Goal: Information Seeking & Learning: Learn about a topic

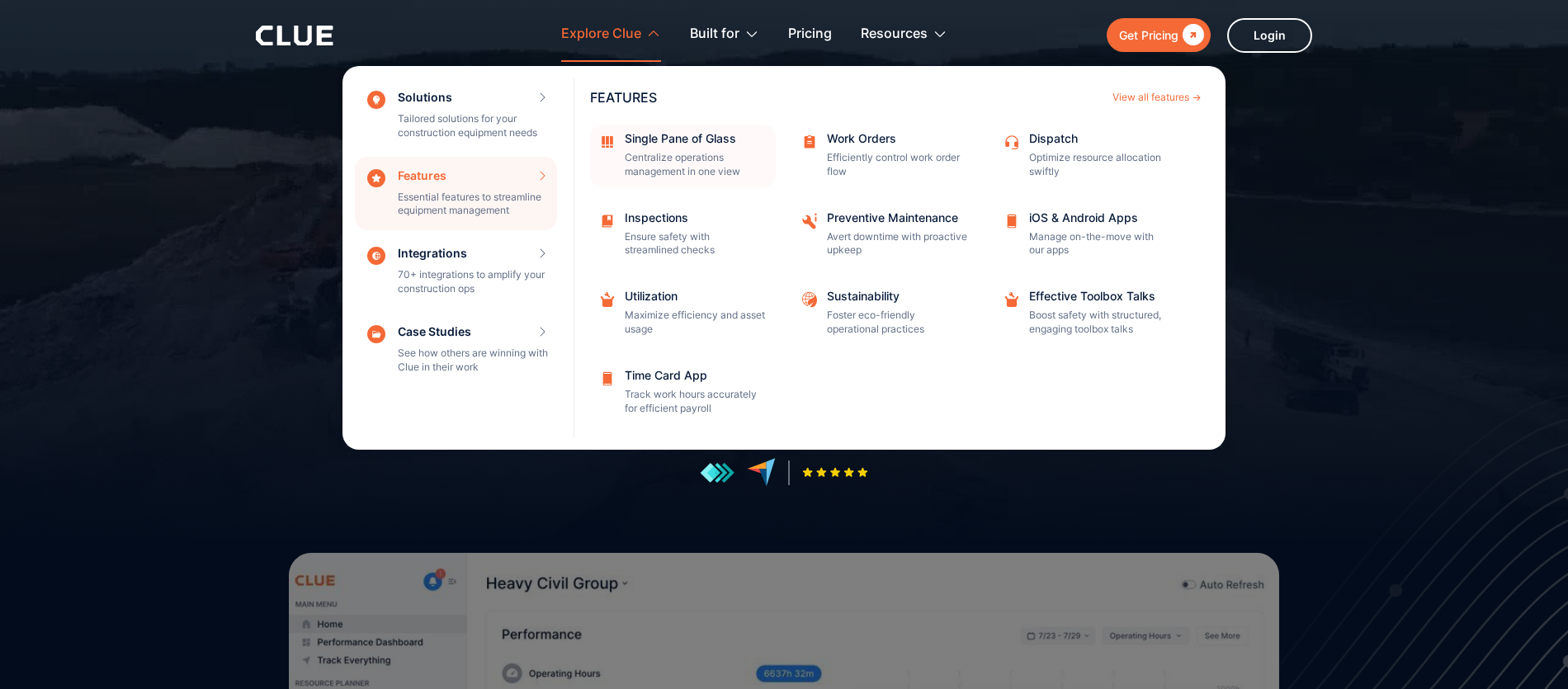
click at [659, 142] on div "Single Pane of Glass" at bounding box center [695, 138] width 140 height 12
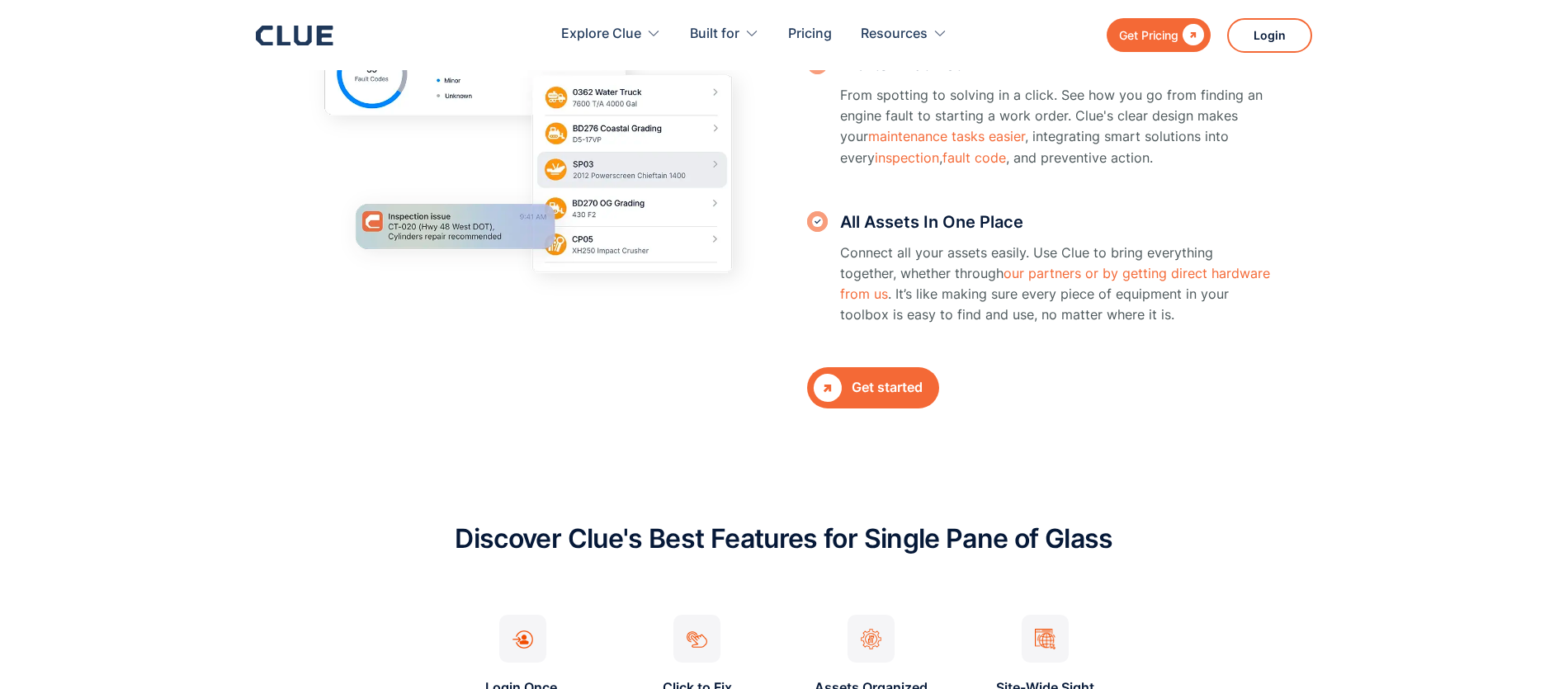
scroll to position [687, 0]
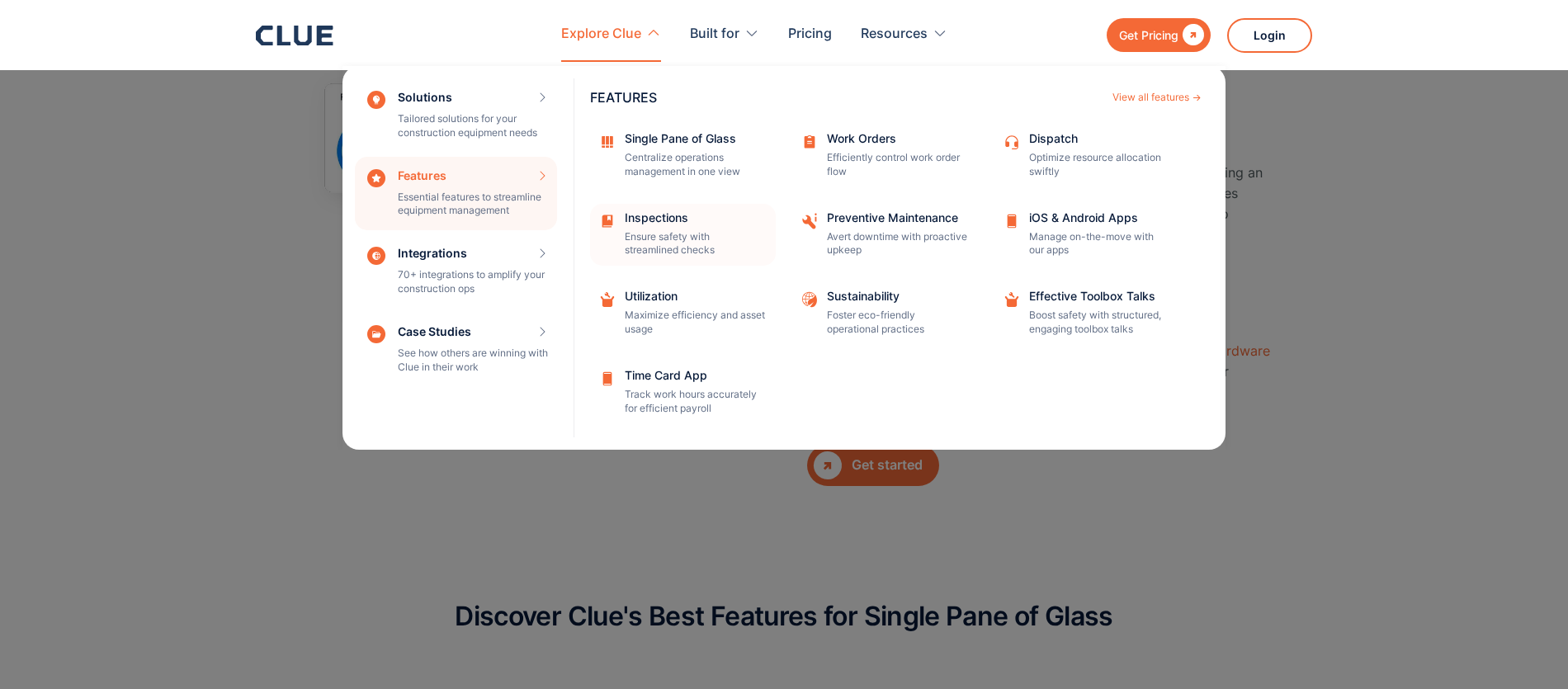
click at [664, 204] on link "Inspections Ensure safety with streamlined checks" at bounding box center [682, 235] width 186 height 63
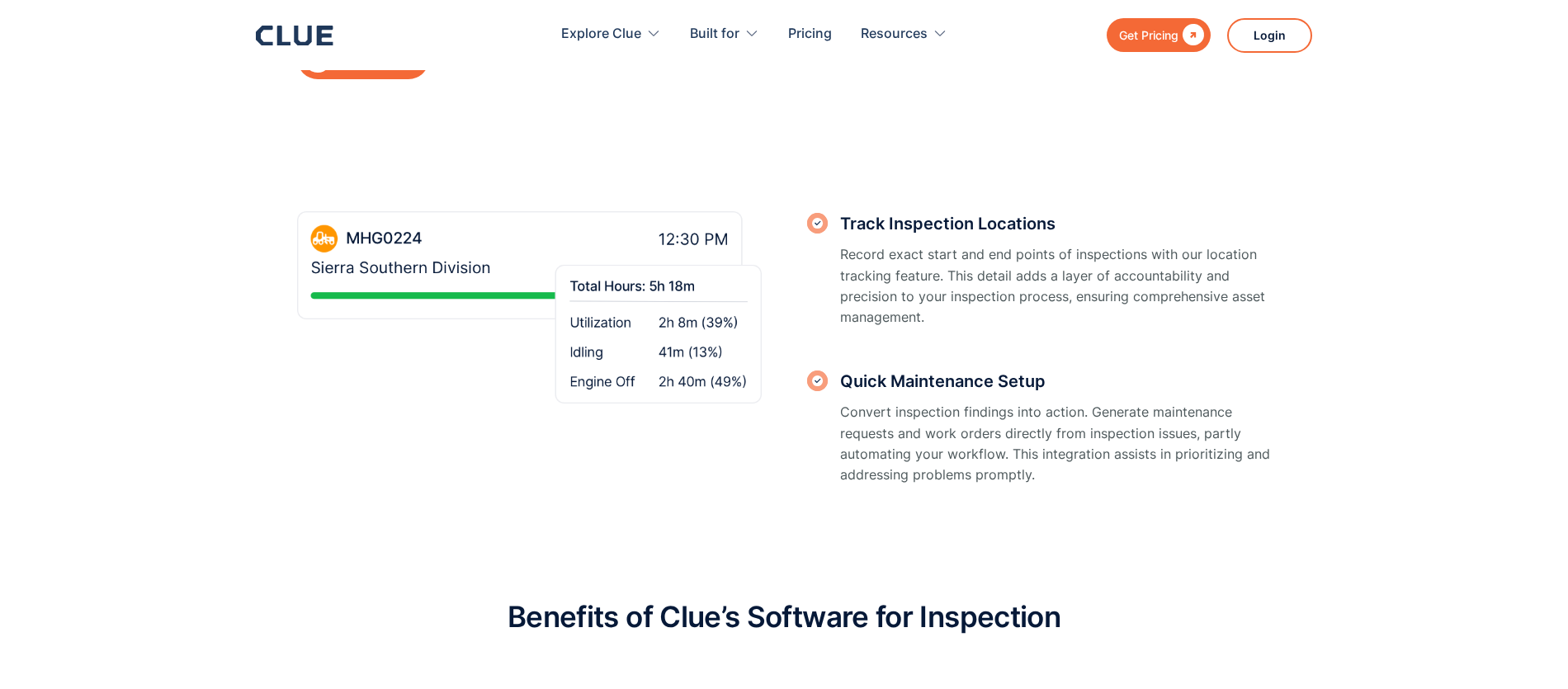
scroll to position [2167, 0]
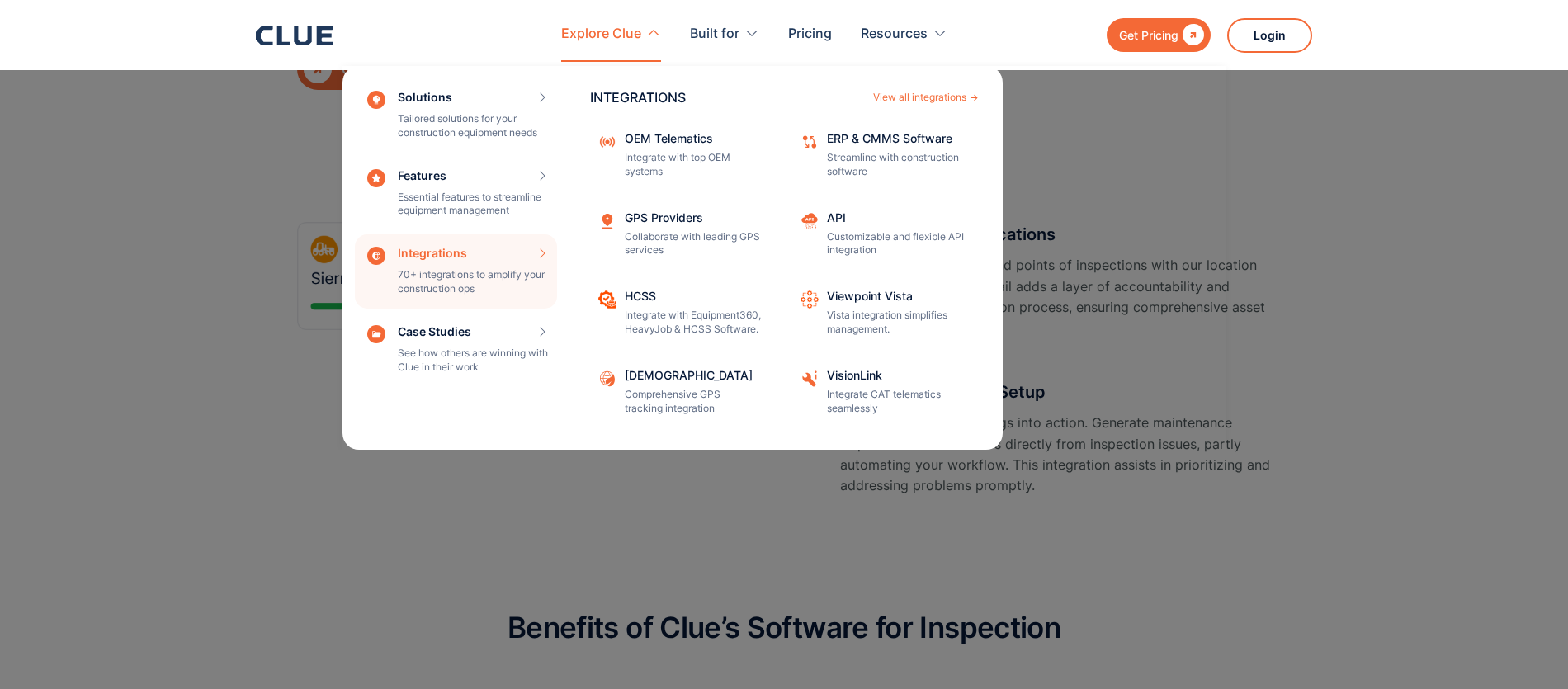
click at [495, 290] on div "Integrations 70+ integrations to amplify your construction ops INTEGRATIONS Vie…" at bounding box center [455, 271] width 202 height 74
click at [436, 253] on div "Integrations 70+ integrations to amplify your construction ops INTEGRATIONS Vie…" at bounding box center [455, 271] width 202 height 74
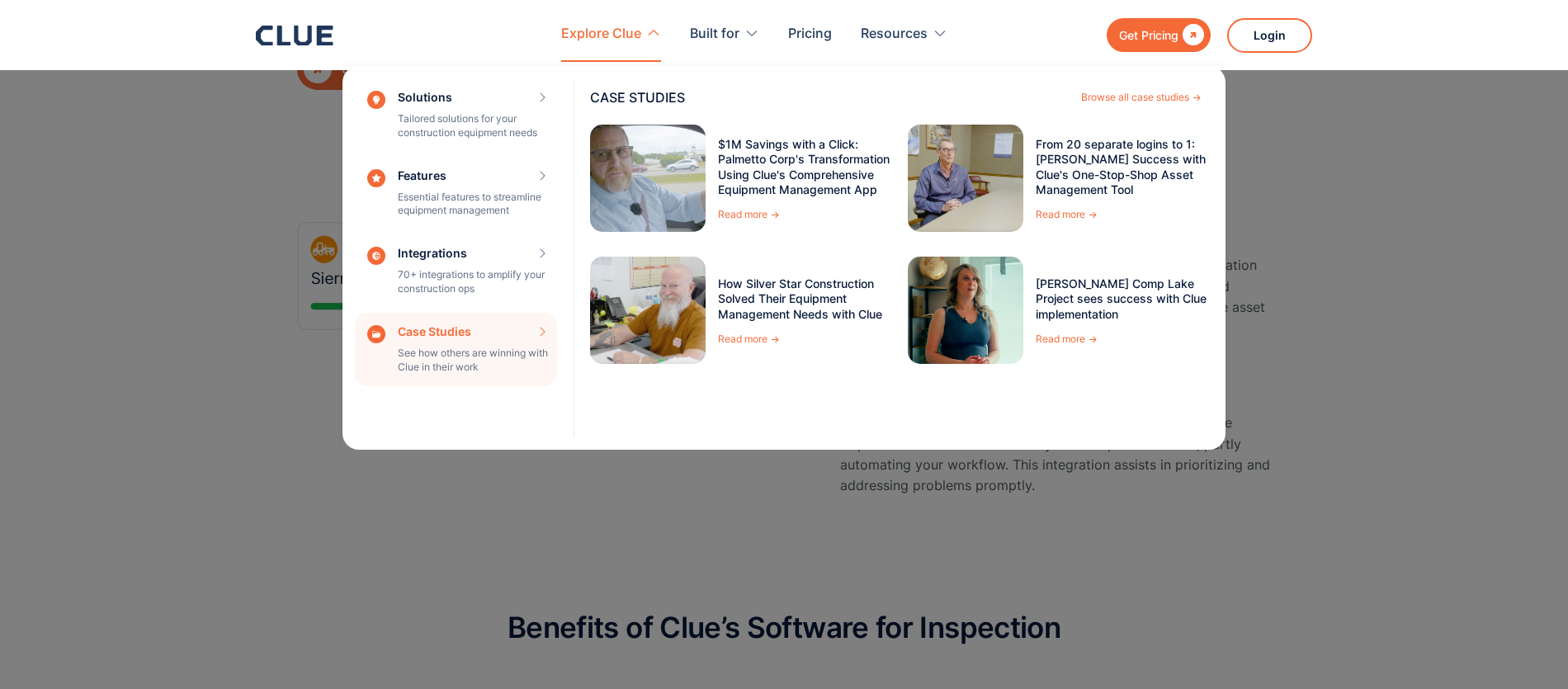
click at [490, 336] on div "Case Studies See how others are winning with Clue in their work CASE STUDIES Br…" at bounding box center [455, 350] width 202 height 74
click at [673, 161] on img at bounding box center [648, 179] width 127 height 118
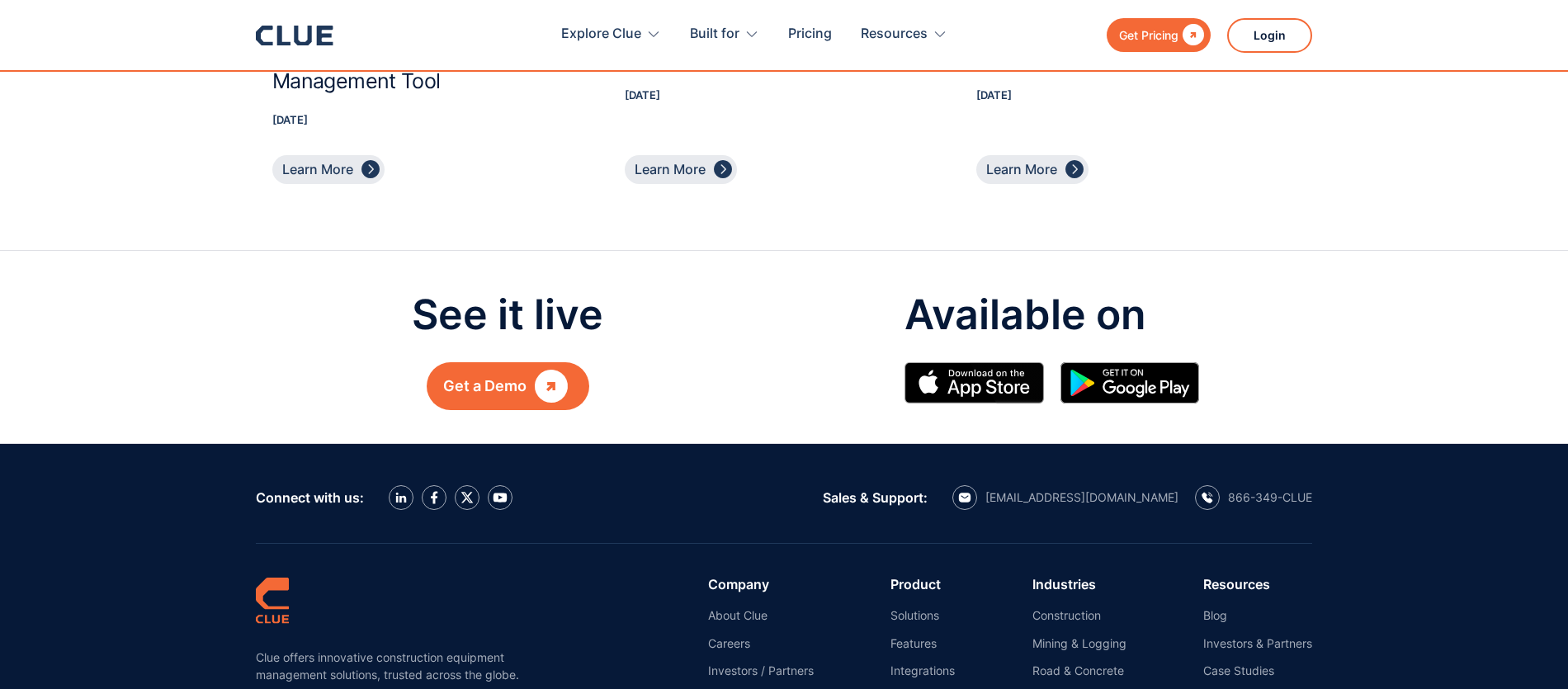
scroll to position [4847, 0]
click at [401, 501] on img at bounding box center [401, 498] width 12 height 11
